Goal: Task Accomplishment & Management: Manage account settings

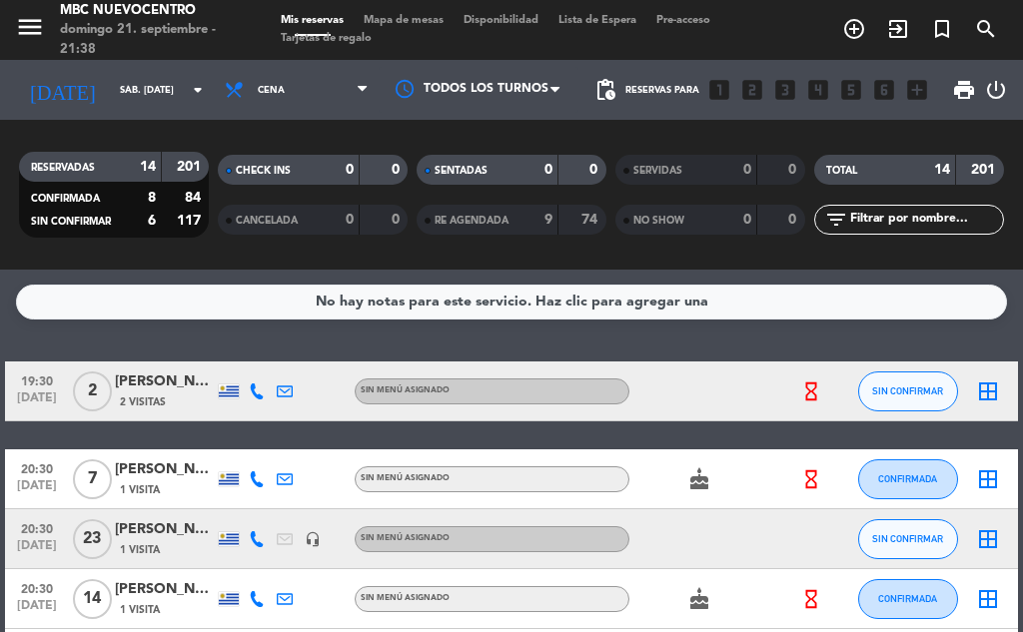
click at [186, 90] on icon "arrow_drop_down" at bounding box center [198, 90] width 24 height 24
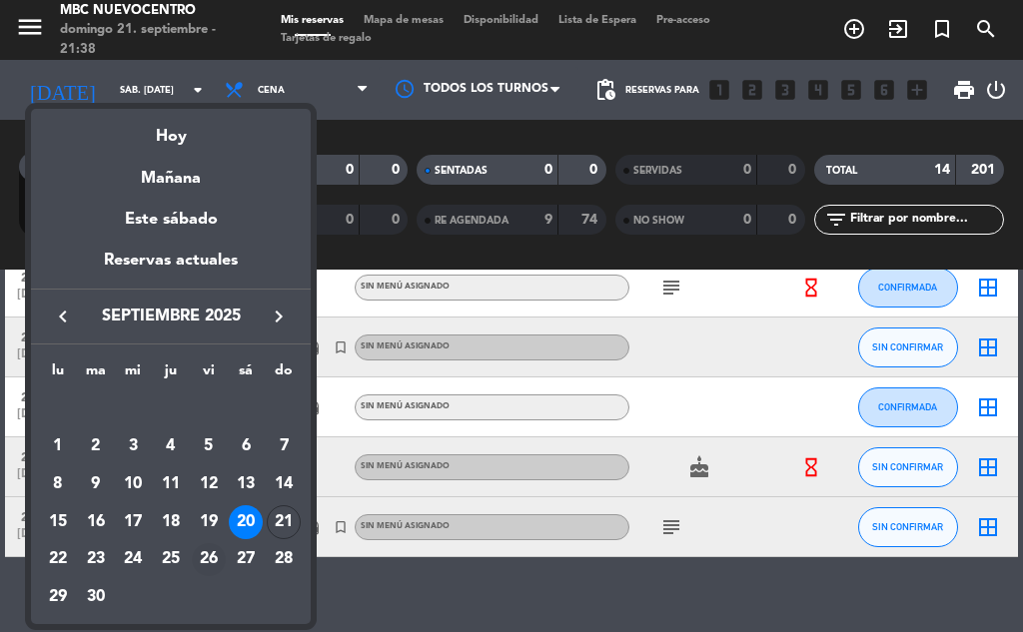
click at [204, 557] on div "26" at bounding box center [209, 561] width 34 height 34
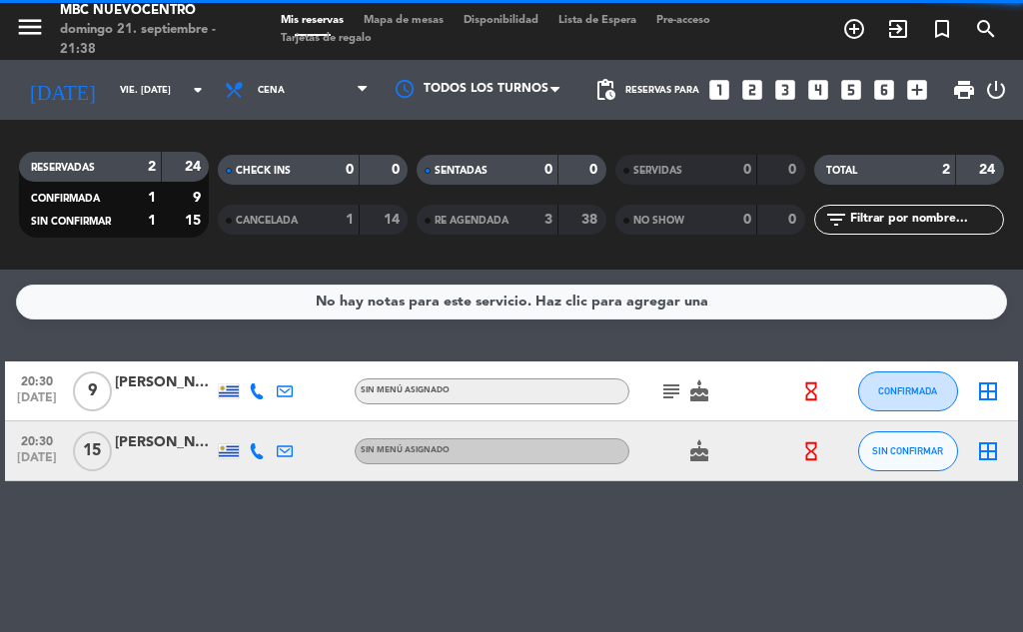
scroll to position [0, 0]
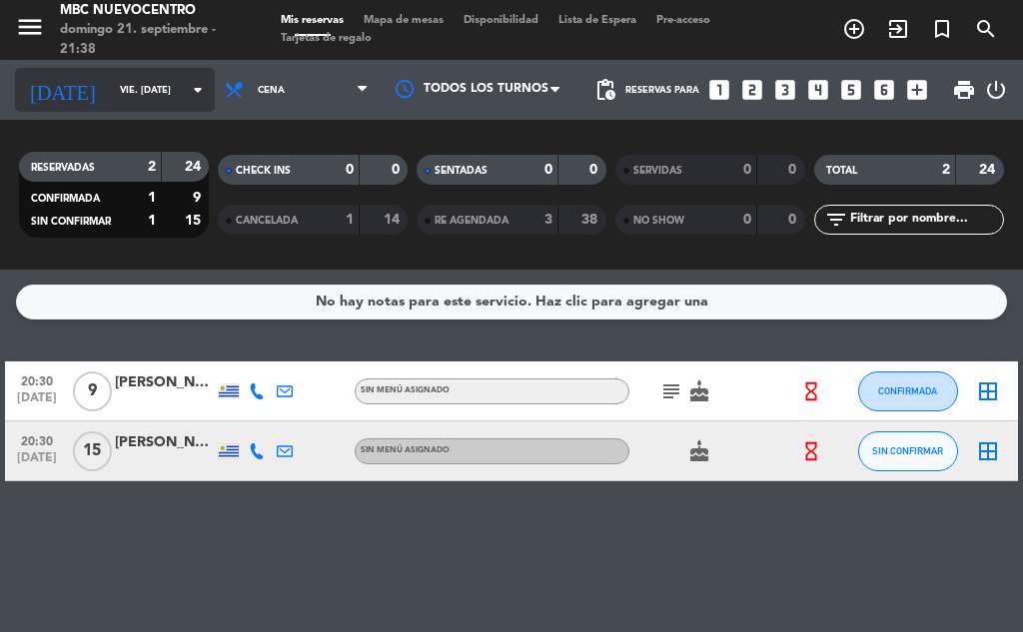
click at [133, 96] on input "vie. [DATE]" at bounding box center [175, 90] width 131 height 31
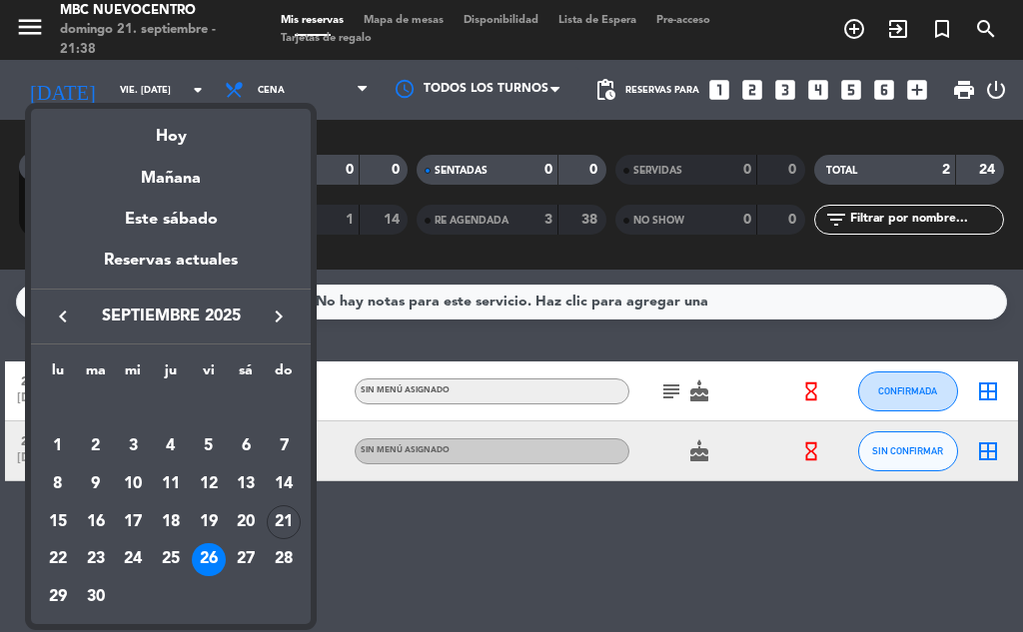
click at [260, 570] on td "27" at bounding box center [247, 561] width 38 height 38
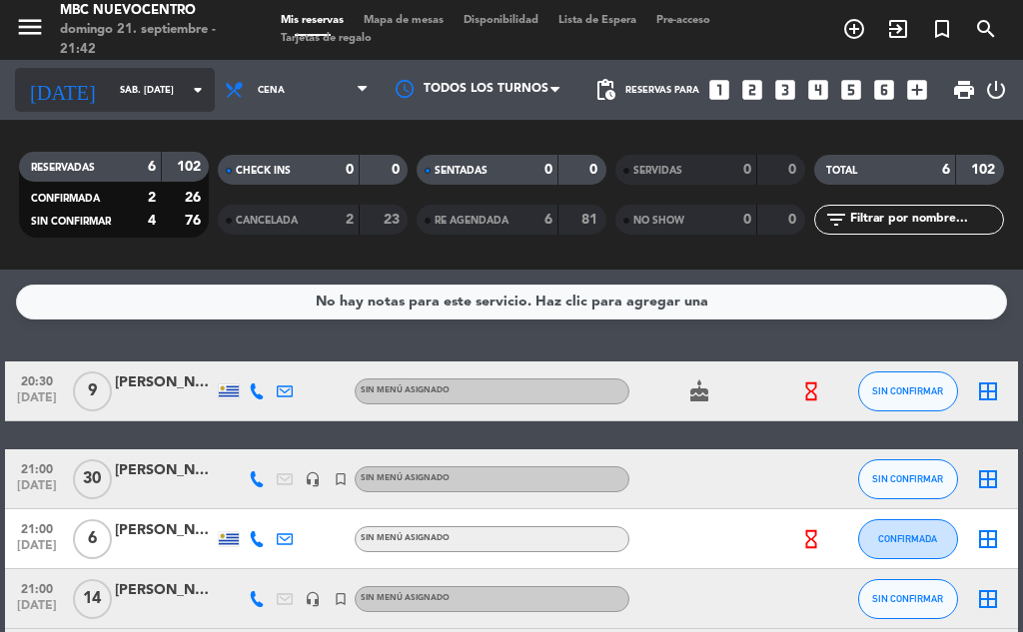
click at [110, 91] on input "sáb. [DATE]" at bounding box center [175, 90] width 131 height 31
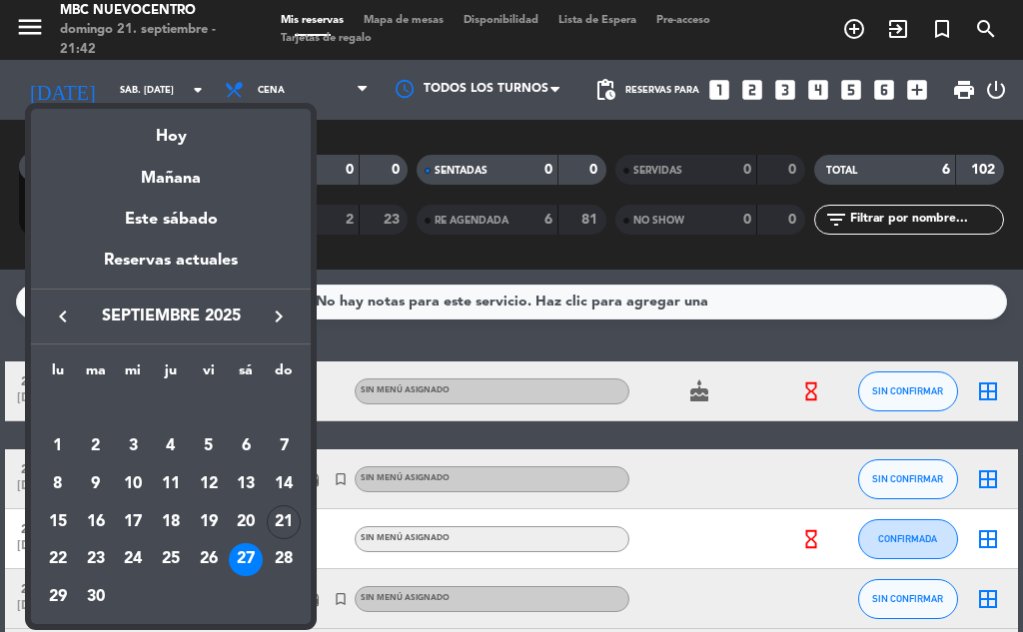
click at [210, 553] on div "26" at bounding box center [209, 561] width 34 height 34
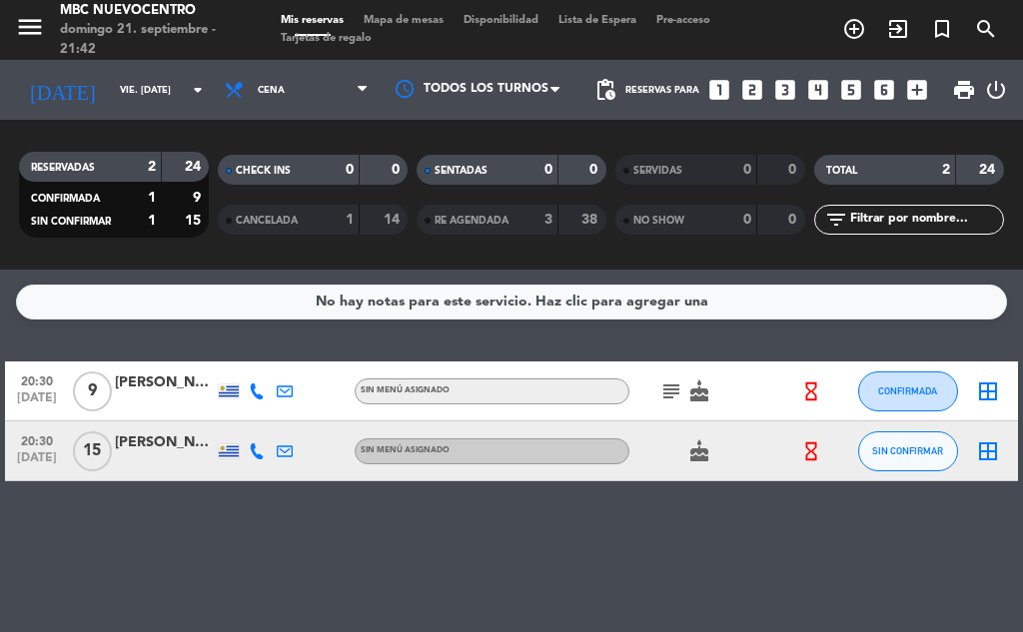
click at [252, 393] on icon at bounding box center [257, 392] width 16 height 16
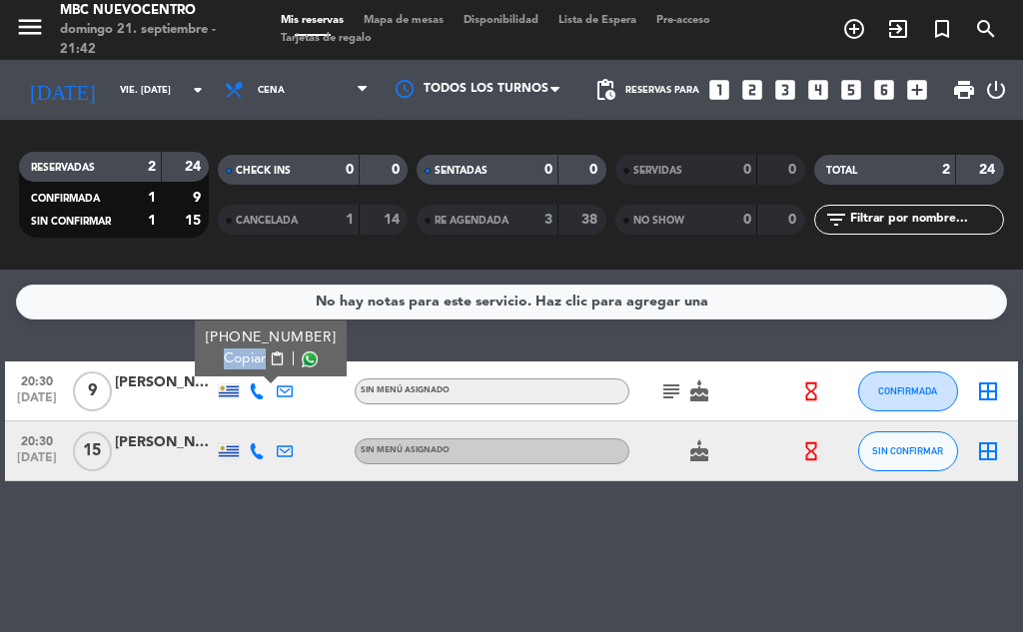
click at [235, 372] on div "[PHONE_NUMBER] Copiar content_paste |" at bounding box center [271, 349] width 152 height 56
click at [237, 363] on span "Copiar" at bounding box center [245, 359] width 42 height 21
copy span "Copiar"
click at [242, 360] on span "Copiar" at bounding box center [245, 359] width 42 height 21
copy span "Copiar"
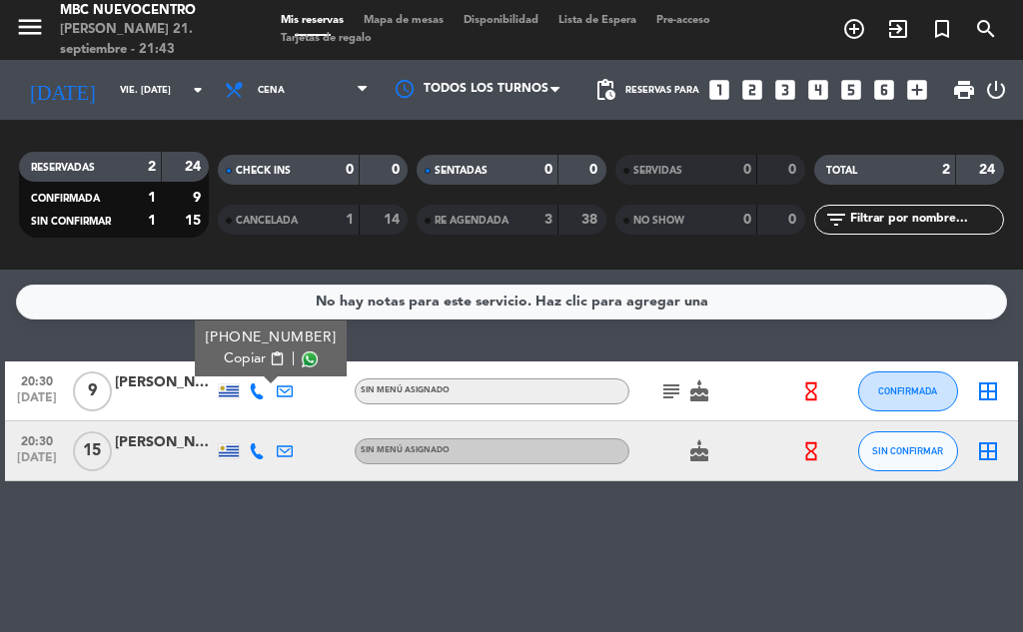
click at [263, 445] on icon at bounding box center [257, 452] width 16 height 16
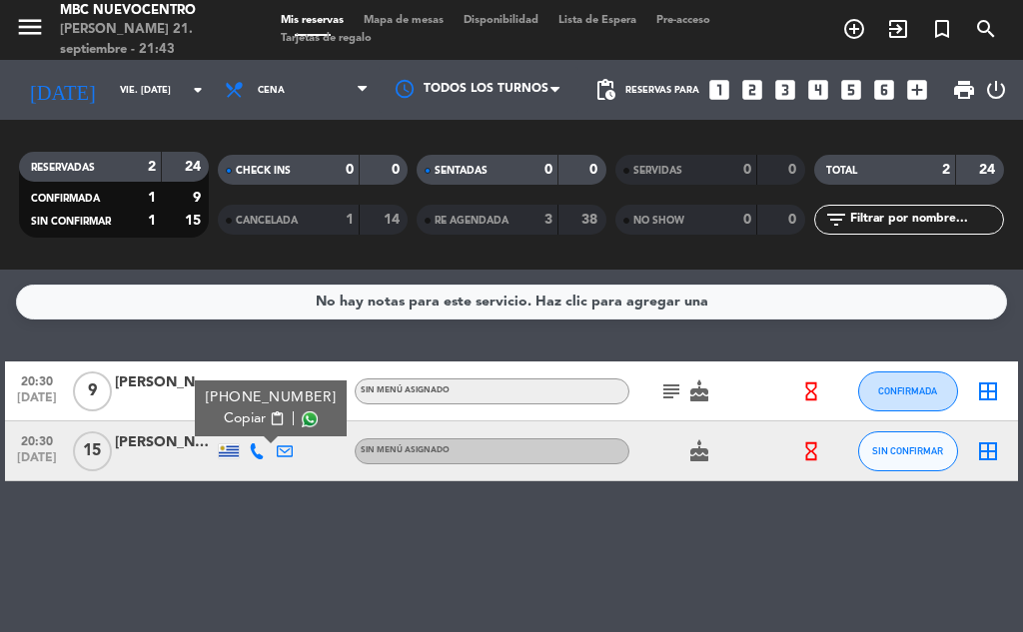
click at [239, 417] on span "Copiar" at bounding box center [245, 419] width 42 height 21
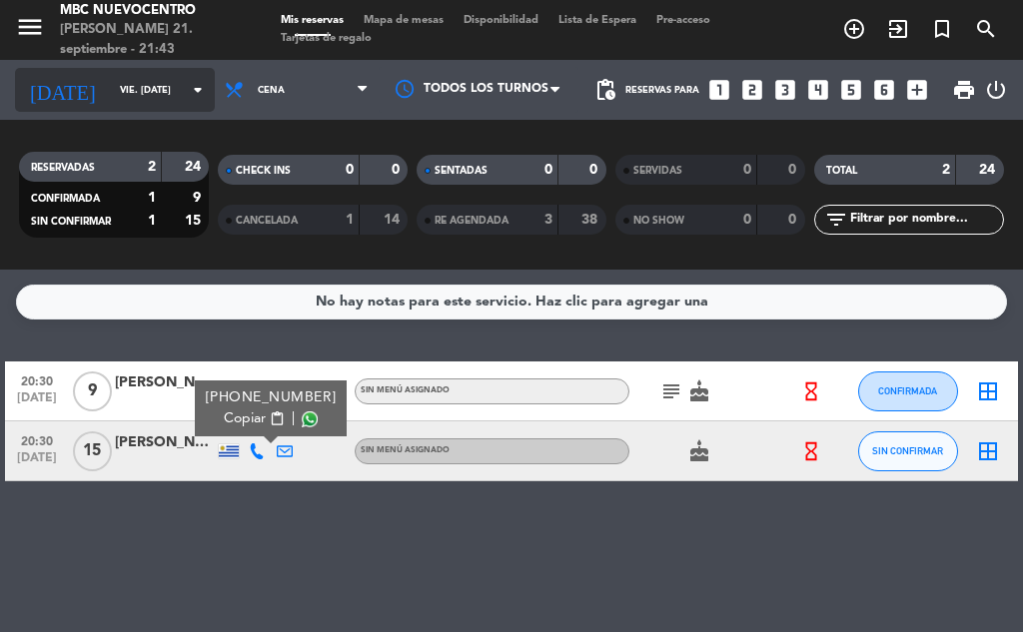
click at [116, 81] on input "vie. [DATE]" at bounding box center [175, 90] width 131 height 31
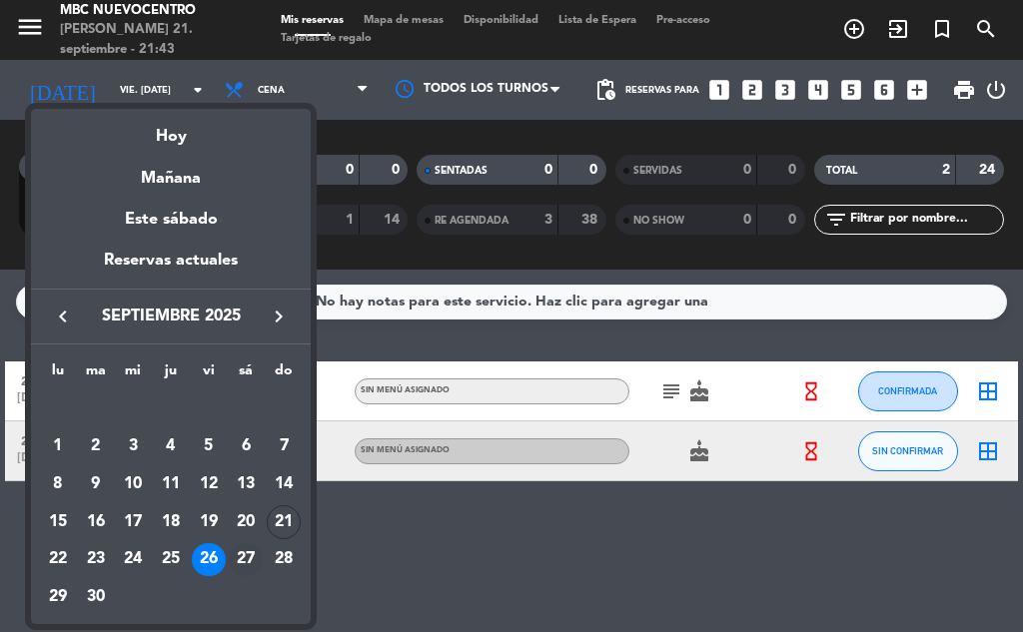
click at [244, 563] on div "27" at bounding box center [246, 561] width 34 height 34
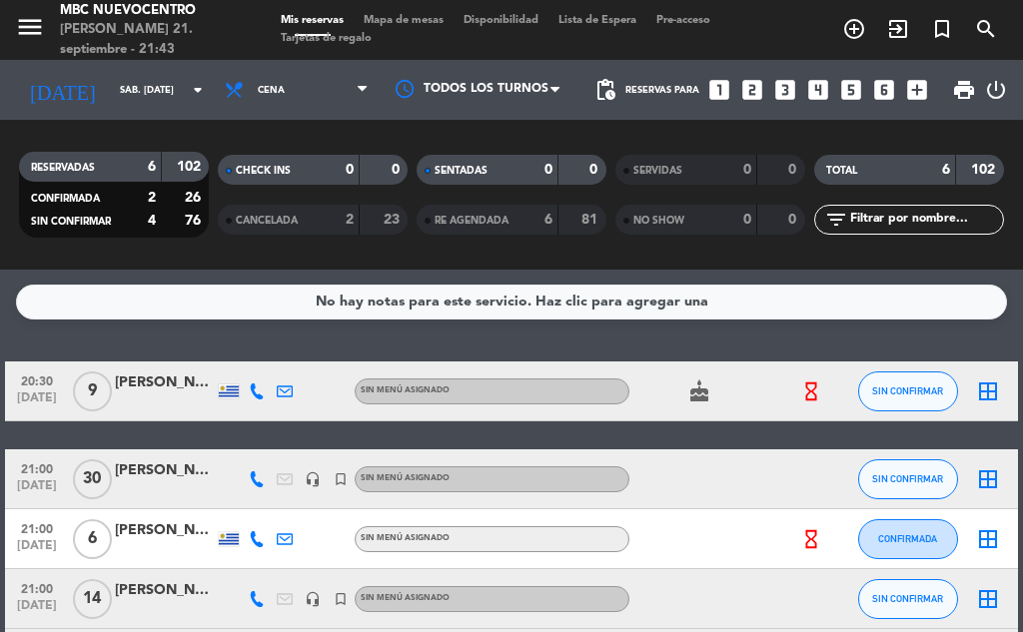
click at [255, 398] on icon at bounding box center [257, 392] width 16 height 16
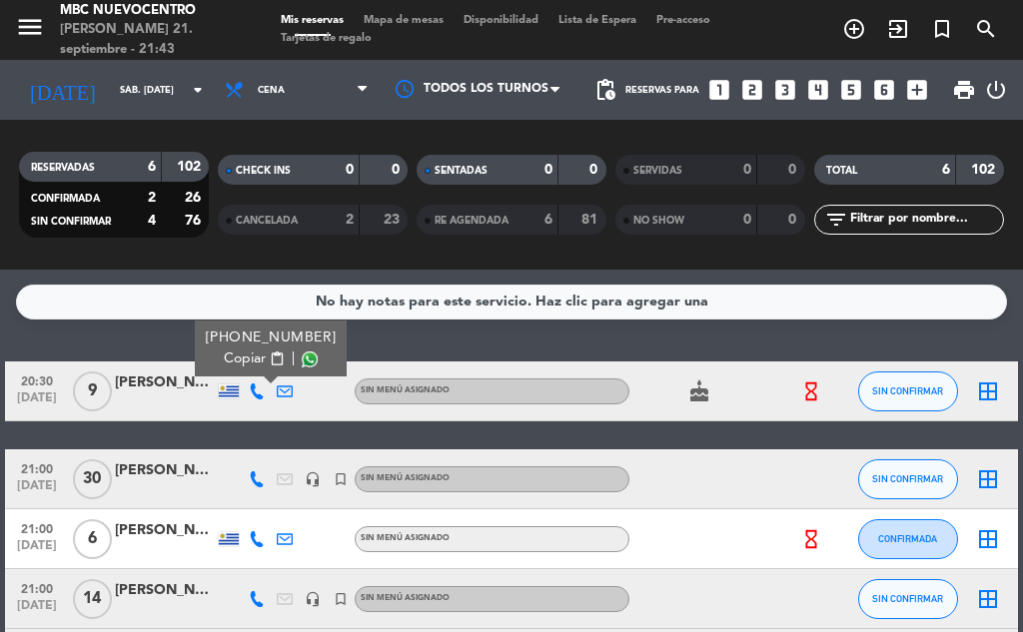
click at [247, 358] on span "Copiar" at bounding box center [245, 359] width 42 height 21
click at [239, 358] on span "Copiar" at bounding box center [245, 359] width 42 height 21
click at [253, 480] on icon at bounding box center [257, 480] width 16 height 16
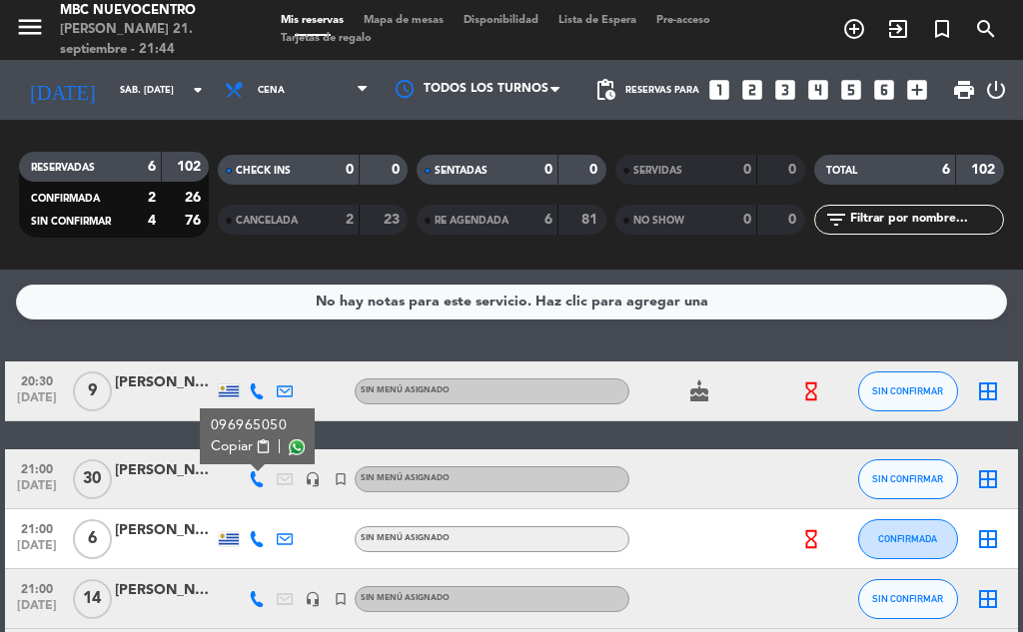
click at [253, 439] on button "Copiar content_paste" at bounding box center [241, 447] width 61 height 21
click at [242, 445] on span "Copiar" at bounding box center [232, 447] width 42 height 21
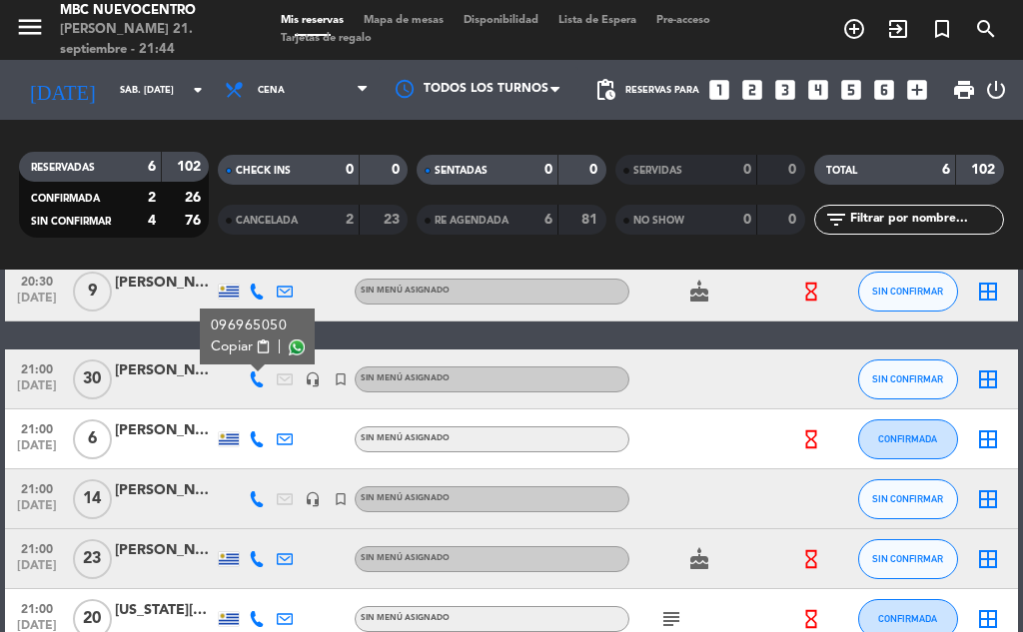
click at [256, 432] on icon at bounding box center [257, 440] width 16 height 16
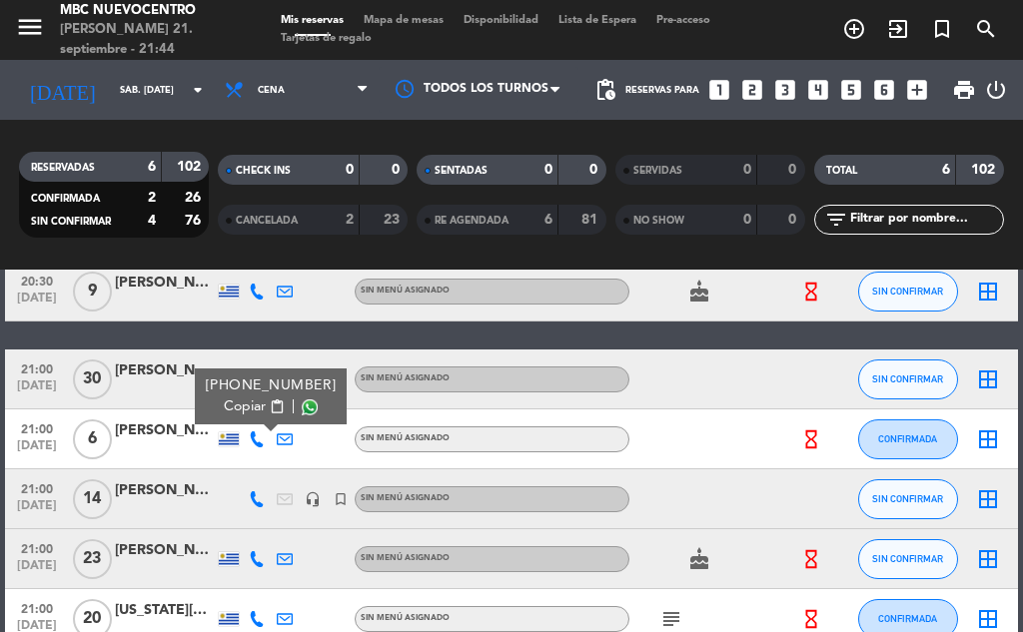
drag, startPoint x: 256, startPoint y: 431, endPoint x: 256, endPoint y: 405, distance: 26.0
click at [256, 405] on button "Copiar content_paste" at bounding box center [254, 407] width 61 height 21
click at [230, 412] on span "Copiar" at bounding box center [245, 407] width 42 height 21
click at [256, 498] on icon at bounding box center [257, 500] width 16 height 16
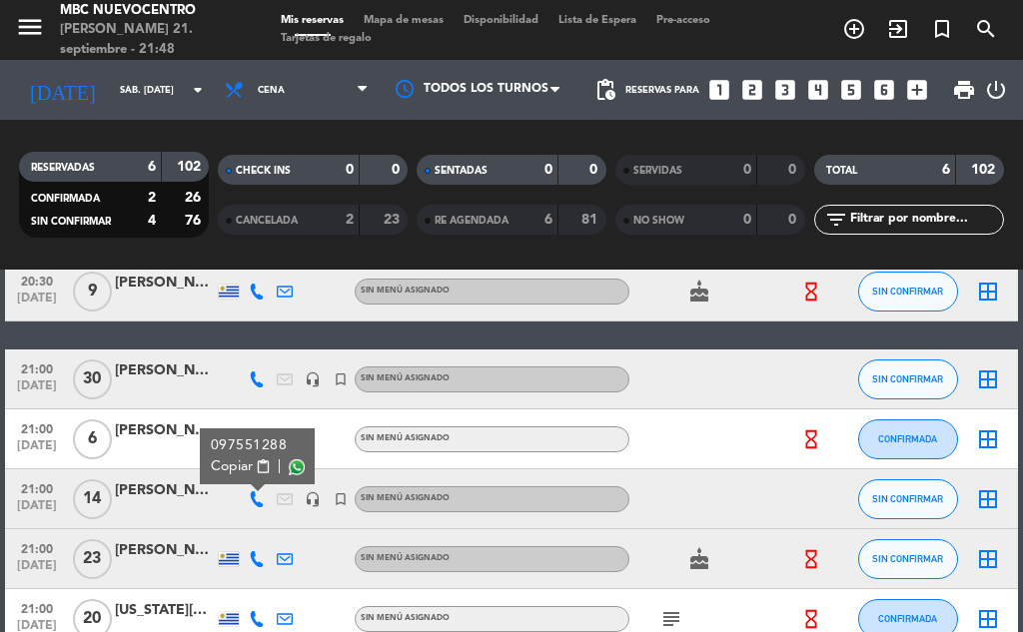
click at [251, 468] on span "Copiar" at bounding box center [232, 467] width 42 height 21
click at [231, 466] on span "Copiar" at bounding box center [232, 467] width 42 height 21
click at [258, 554] on icon at bounding box center [257, 560] width 16 height 16
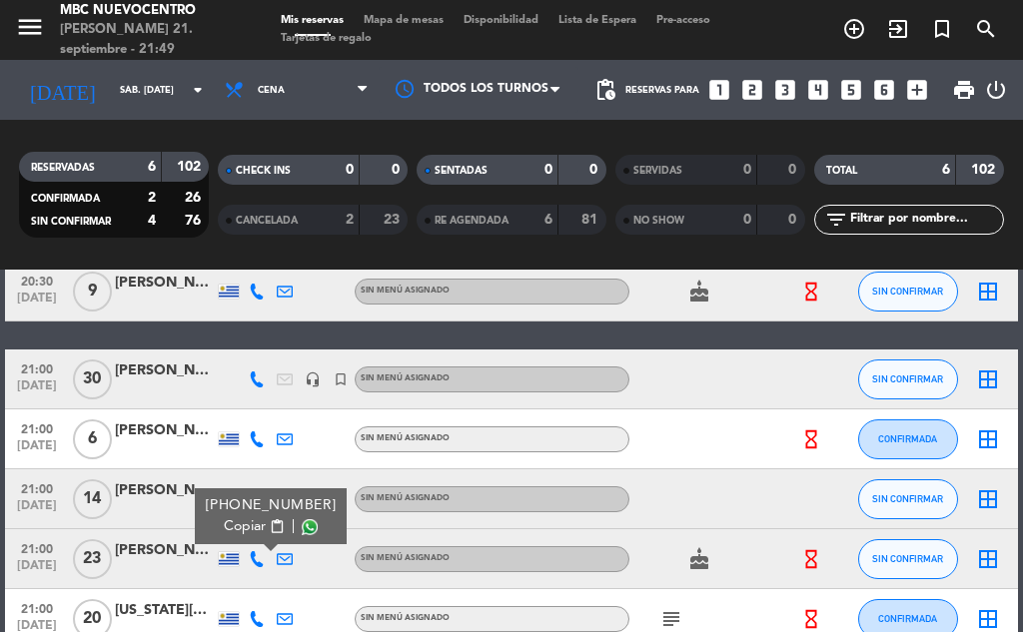
click at [244, 516] on div "[PHONE_NUMBER]" at bounding box center [271, 506] width 131 height 21
click at [248, 523] on span "Copiar" at bounding box center [245, 527] width 42 height 21
click at [251, 523] on span "Copiar" at bounding box center [245, 527] width 42 height 21
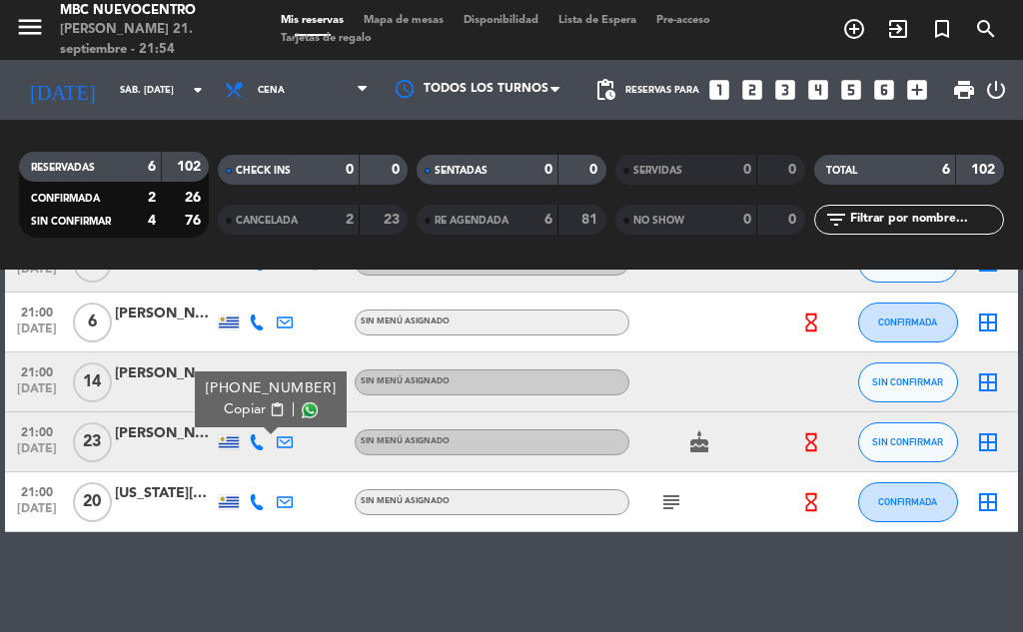
click at [252, 499] on icon at bounding box center [257, 503] width 16 height 16
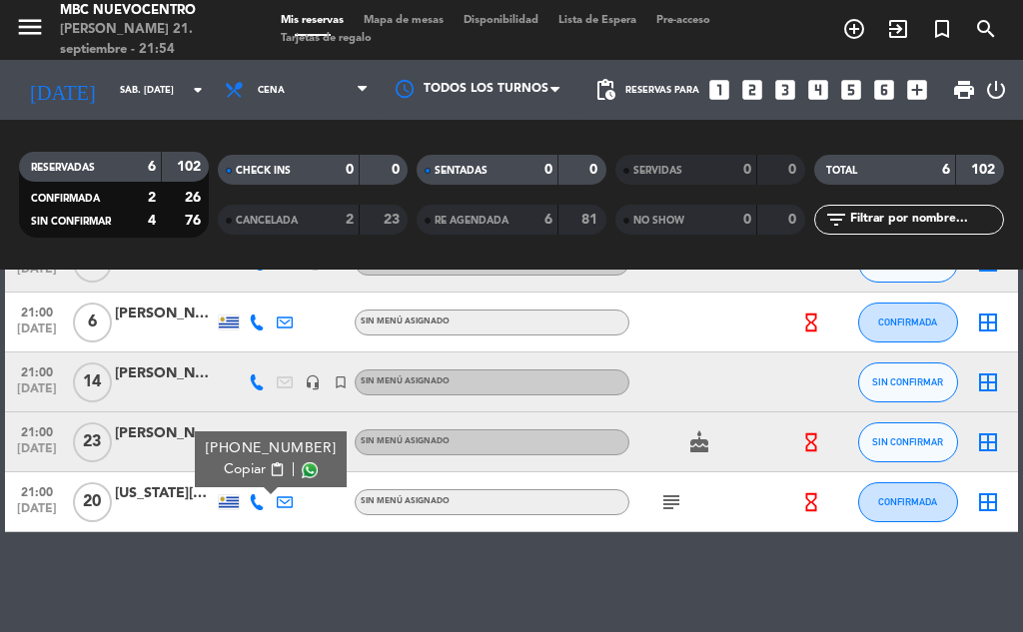
click at [247, 475] on span "Copiar" at bounding box center [245, 470] width 42 height 21
click at [238, 469] on span "Copiar" at bounding box center [245, 470] width 42 height 21
click at [119, 117] on div "[DATE] sáb. [DATE] arrow_drop_down" at bounding box center [115, 90] width 200 height 60
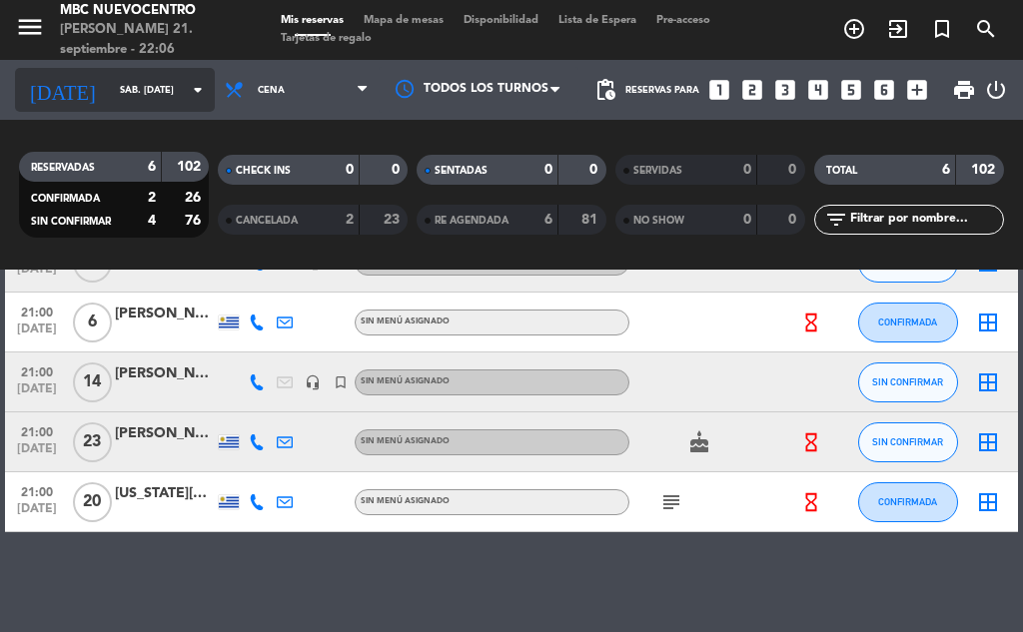
click at [128, 94] on input "sáb. [DATE]" at bounding box center [175, 90] width 131 height 31
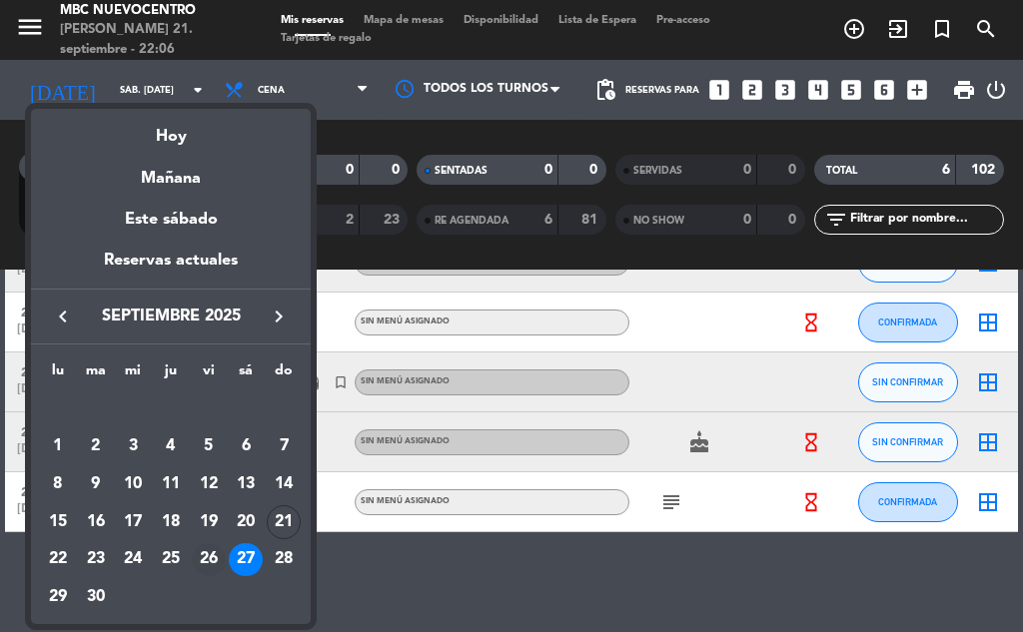
click at [209, 553] on div "26" at bounding box center [209, 561] width 34 height 34
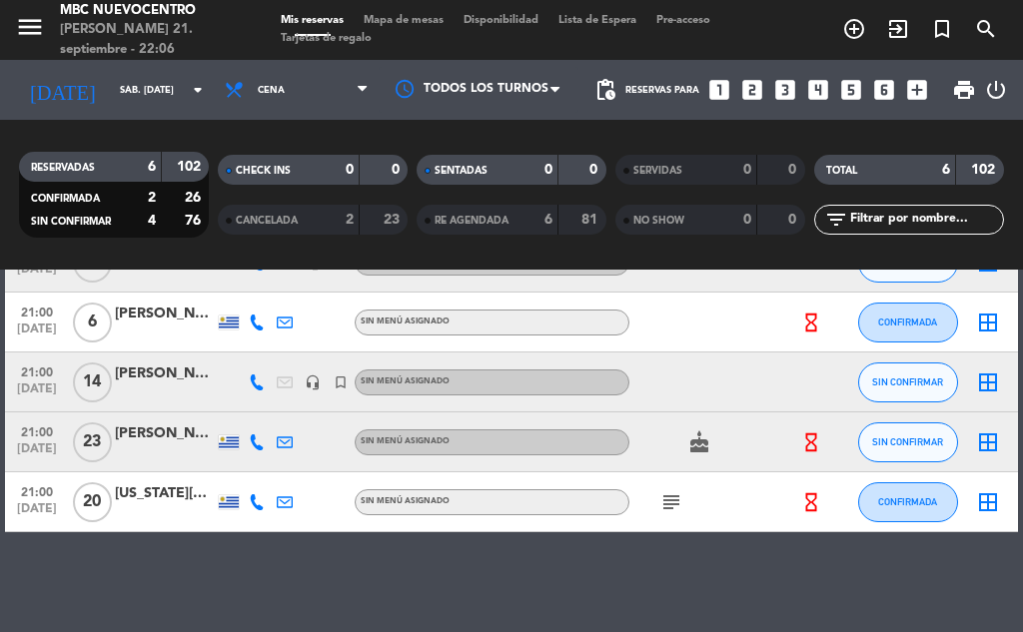
type input "vie. [DATE]"
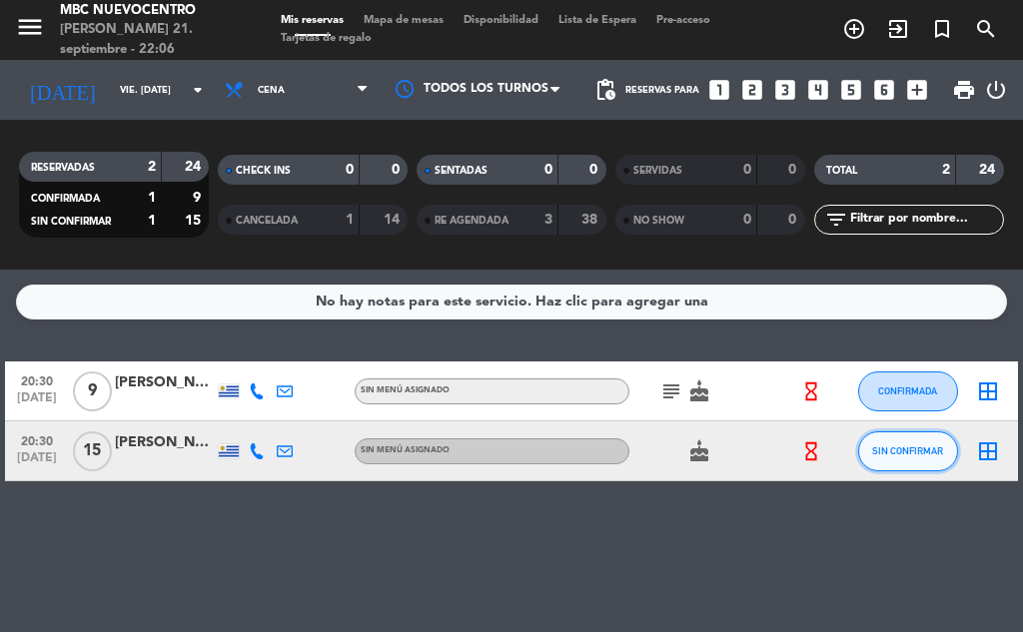
click at [891, 449] on span "SIN CONFIRMAR" at bounding box center [907, 451] width 71 height 11
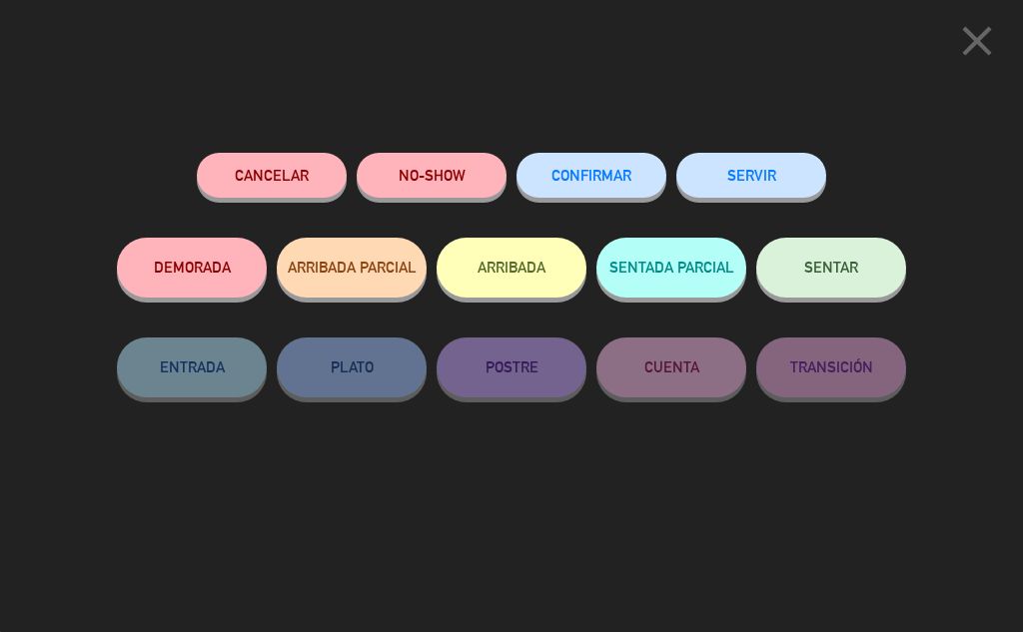
click at [236, 164] on button "Cancelar" at bounding box center [272, 175] width 150 height 45
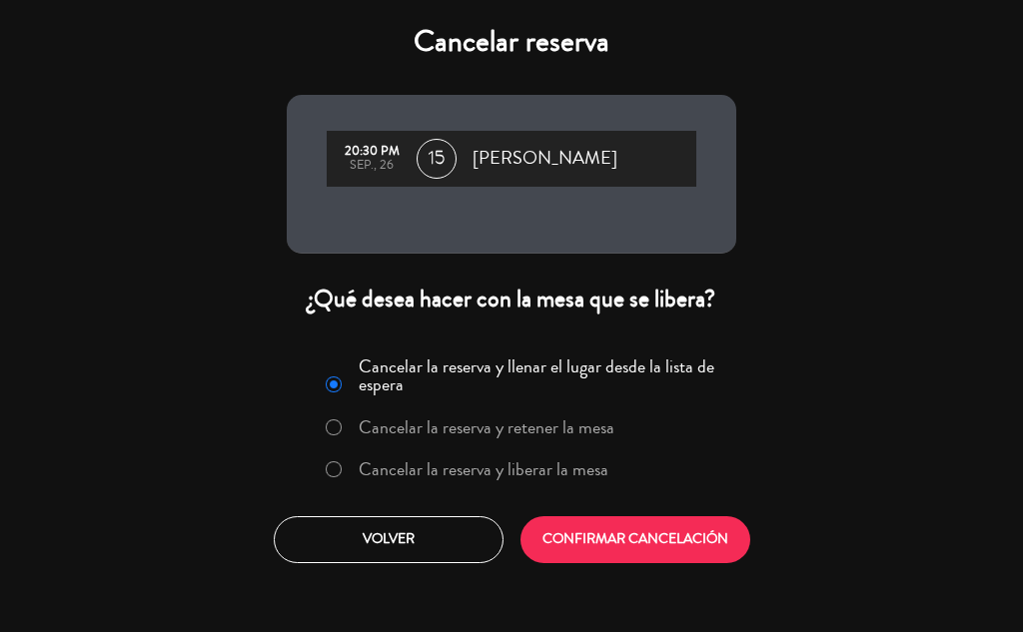
click at [570, 468] on label "Cancelar la reserva y liberar la mesa" at bounding box center [484, 470] width 250 height 18
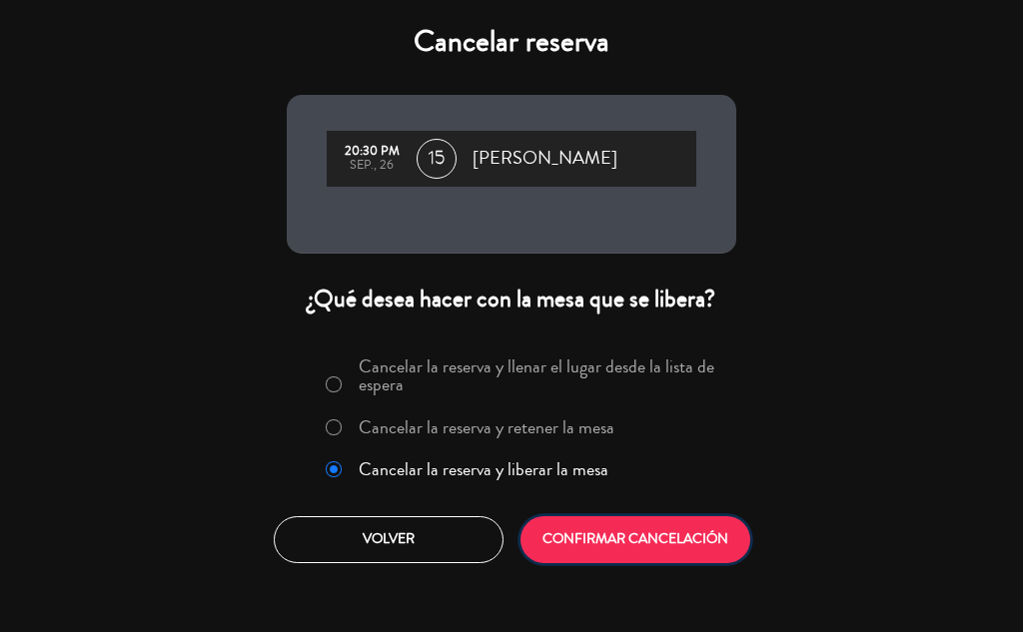
click at [621, 550] on button "CONFIRMAR CANCELACIÓN" at bounding box center [636, 540] width 230 height 47
